Goal: Task Accomplishment & Management: Use online tool/utility

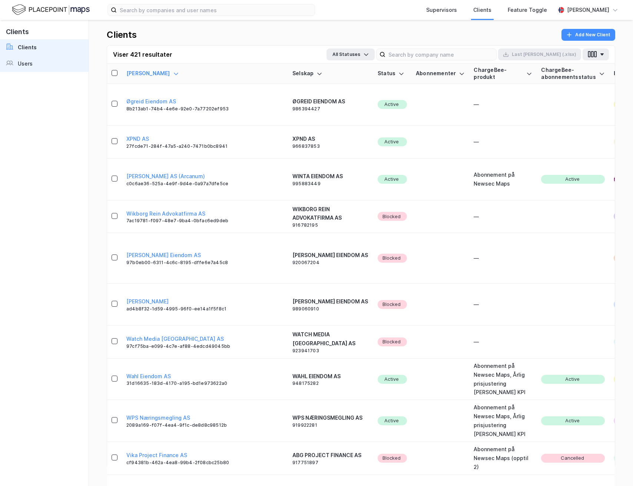
click at [47, 64] on link "Users" at bounding box center [44, 64] width 89 height 16
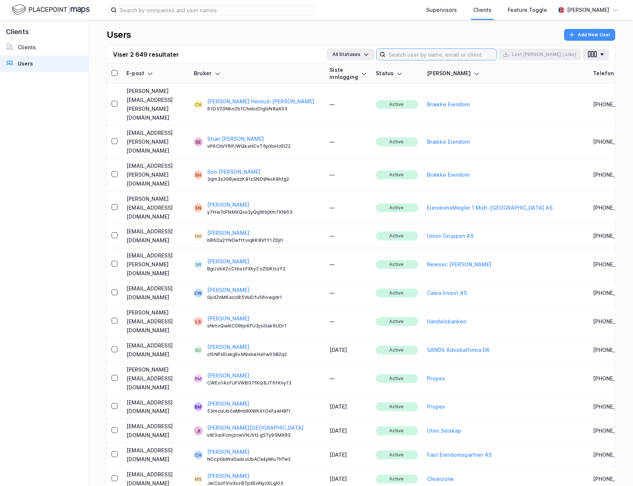
click at [443, 53] on input at bounding box center [440, 54] width 111 height 11
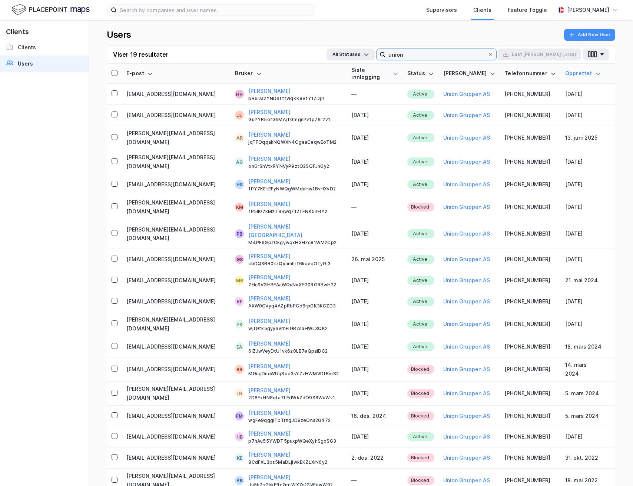
type input "union"
click at [393, 71] on icon at bounding box center [396, 74] width 6 height 6
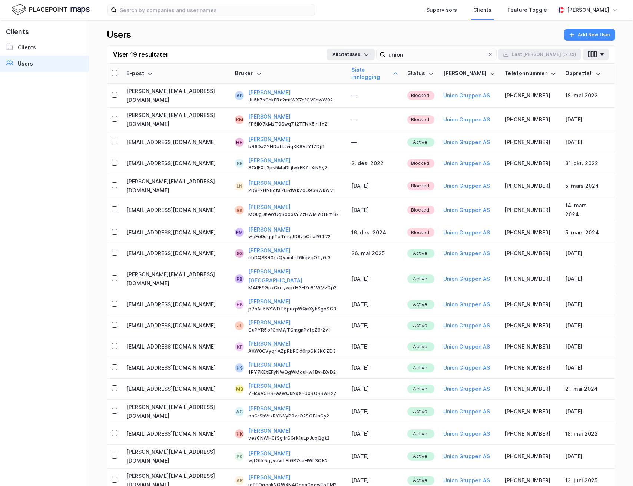
click at [393, 72] on icon at bounding box center [395, 73] width 4 height 2
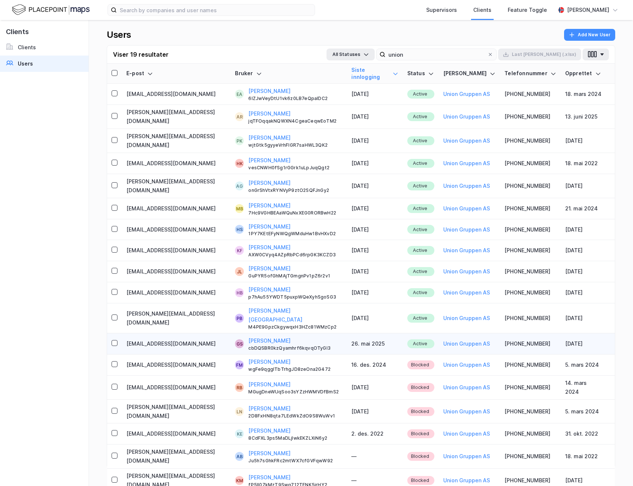
click at [110, 334] on td at bounding box center [114, 344] width 15 height 21
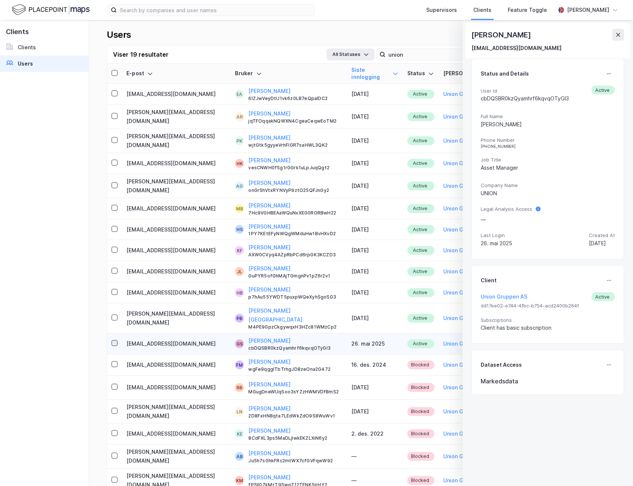
click at [115, 341] on icon at bounding box center [114, 343] width 5 height 5
click at [113, 315] on icon at bounding box center [114, 317] width 5 height 5
click at [113, 282] on td at bounding box center [114, 292] width 15 height 21
click at [115, 289] on icon at bounding box center [114, 291] width 5 height 5
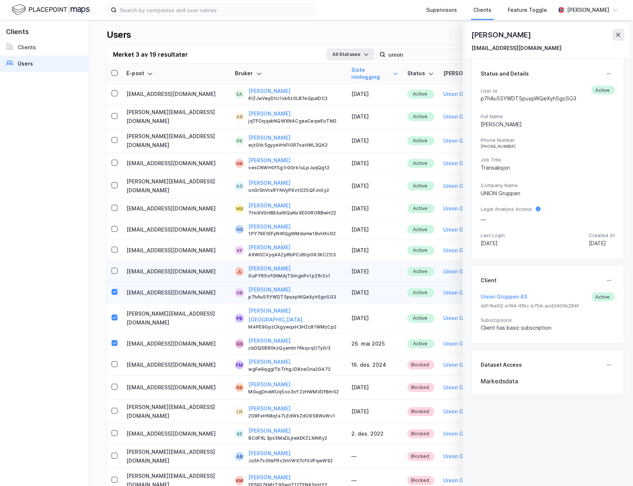
click at [114, 267] on div at bounding box center [115, 271] width 6 height 9
click at [114, 247] on icon at bounding box center [114, 249] width 5 height 5
click at [114, 219] on td at bounding box center [114, 229] width 15 height 21
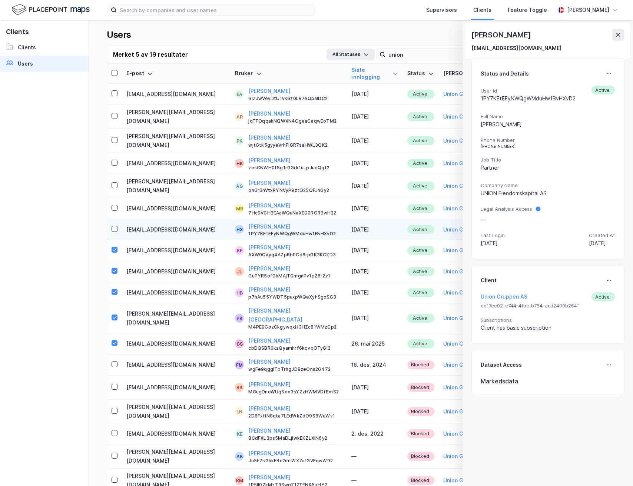
click at [116, 225] on div at bounding box center [115, 229] width 6 height 9
click at [114, 205] on icon at bounding box center [114, 207] width 5 height 5
click at [115, 182] on div at bounding box center [115, 186] width 6 height 9
click at [115, 160] on icon at bounding box center [114, 162] width 5 height 5
click at [115, 136] on div at bounding box center [115, 140] width 6 height 9
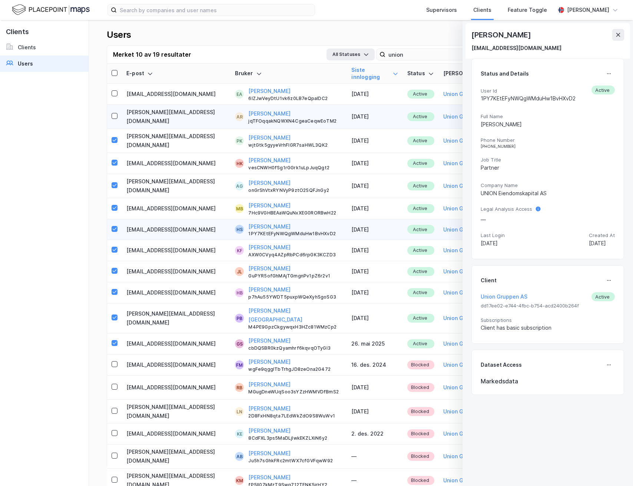
click at [115, 105] on td at bounding box center [114, 117] width 15 height 24
click at [115, 113] on div at bounding box center [115, 116] width 6 height 6
click at [114, 91] on icon at bounding box center [114, 93] width 5 height 5
click at [626, 36] on div "Anton Ringøen [EMAIL_ADDRESS][DOMAIN_NAME]" at bounding box center [548, 41] width 165 height 36
click at [620, 33] on icon at bounding box center [618, 35] width 6 height 6
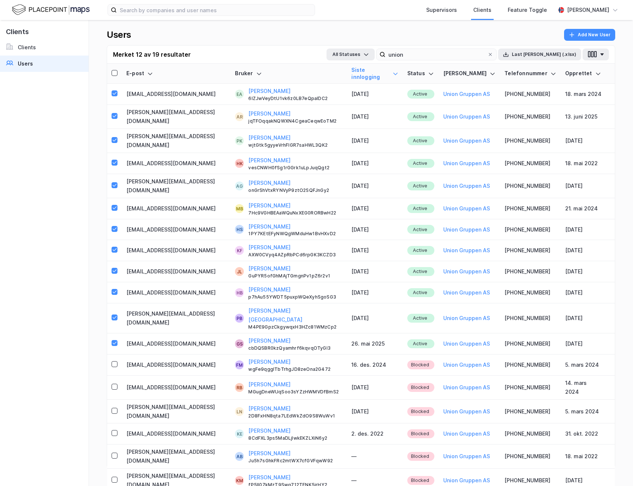
click at [553, 54] on button "Last [PERSON_NAME] (.xlsx)" at bounding box center [539, 55] width 83 height 12
click at [452, 55] on input "union" at bounding box center [436, 54] width 102 height 11
